Goal: Navigation & Orientation: Locate item on page

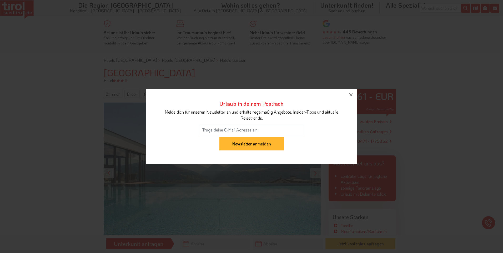
click at [349, 94] on icon "button" at bounding box center [351, 95] width 6 height 6
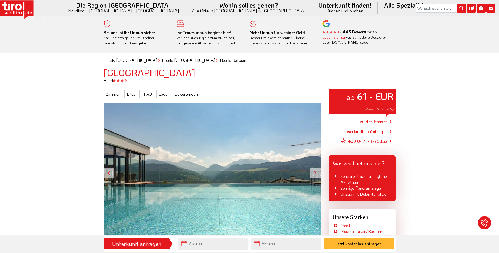
click at [316, 176] on div at bounding box center [315, 173] width 11 height 11
click at [111, 172] on div at bounding box center [109, 173] width 11 height 11
click at [313, 170] on div at bounding box center [315, 173] width 11 height 11
